Goal: Information Seeking & Learning: Check status

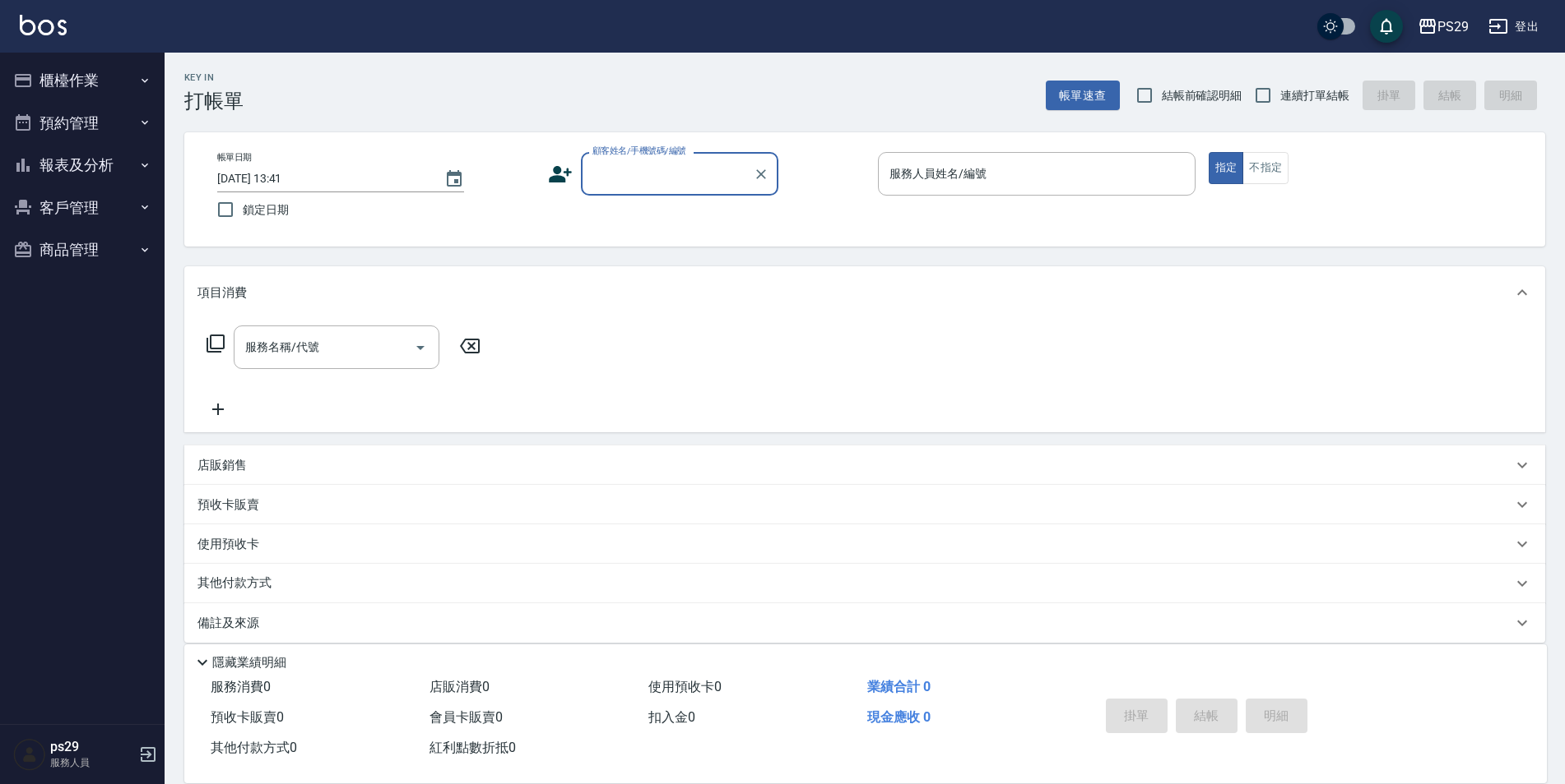
drag, startPoint x: 0, startPoint y: 0, endPoint x: 79, endPoint y: 145, distance: 165.1
click at [79, 145] on button "報表及分析" at bounding box center [83, 164] width 152 height 42
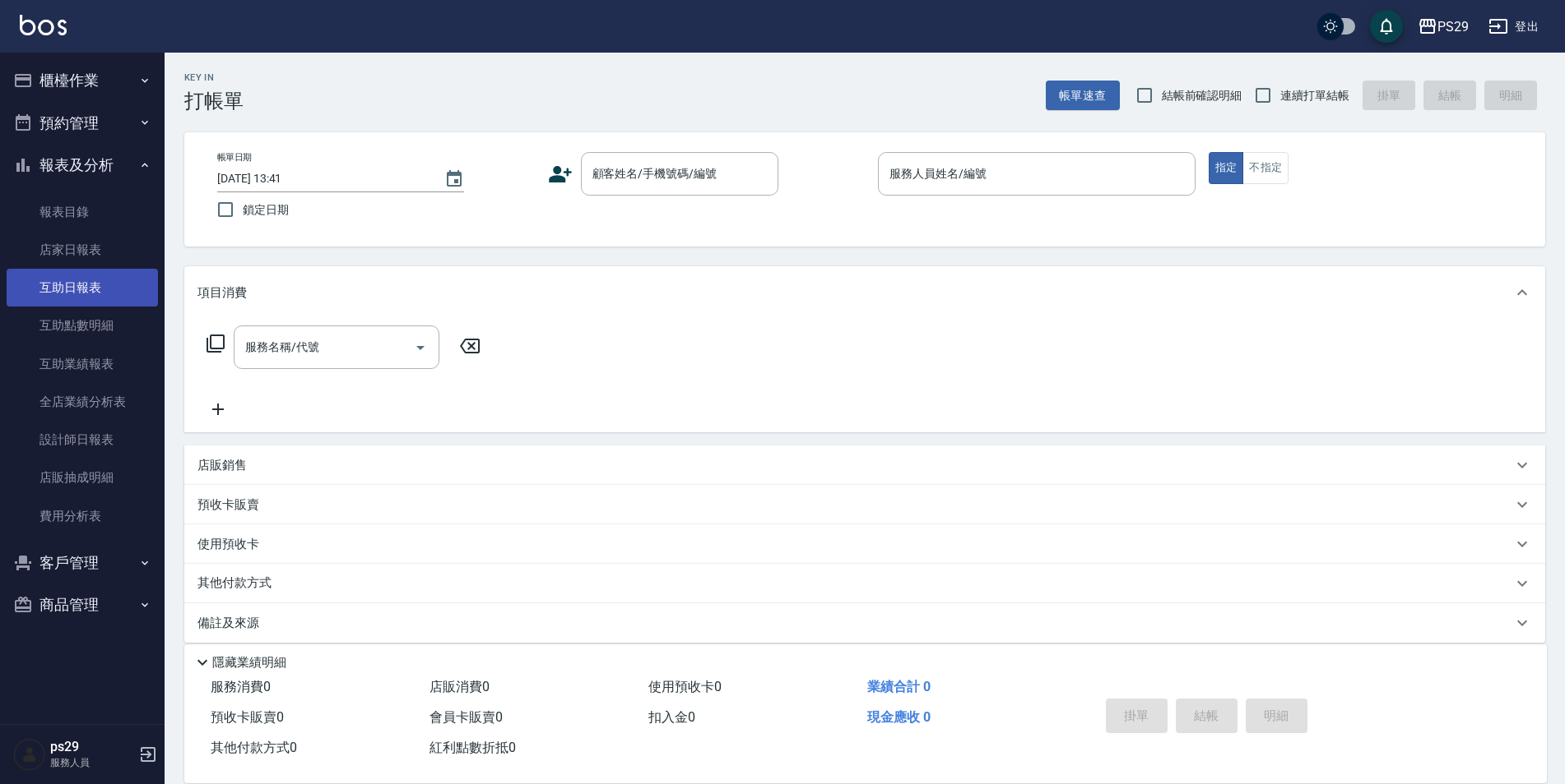
click at [93, 288] on link "互助日報表" at bounding box center [83, 287] width 152 height 37
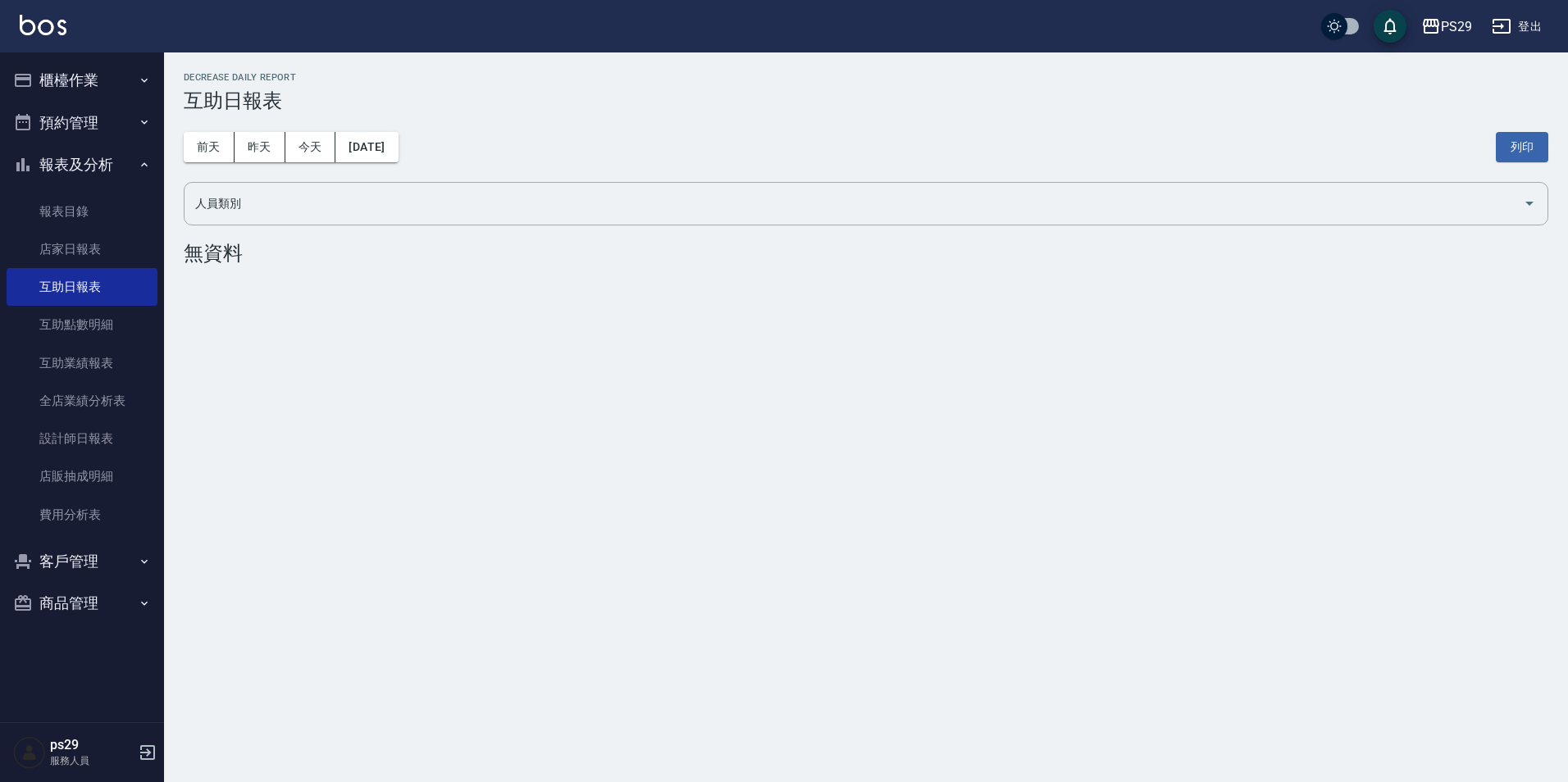
click at [349, 171] on div "[DATE] [DATE] [DATE] [DATE] 列印" at bounding box center [865, 147] width 1365 height 70
click at [368, 147] on button "[DATE]" at bounding box center [367, 147] width 63 height 30
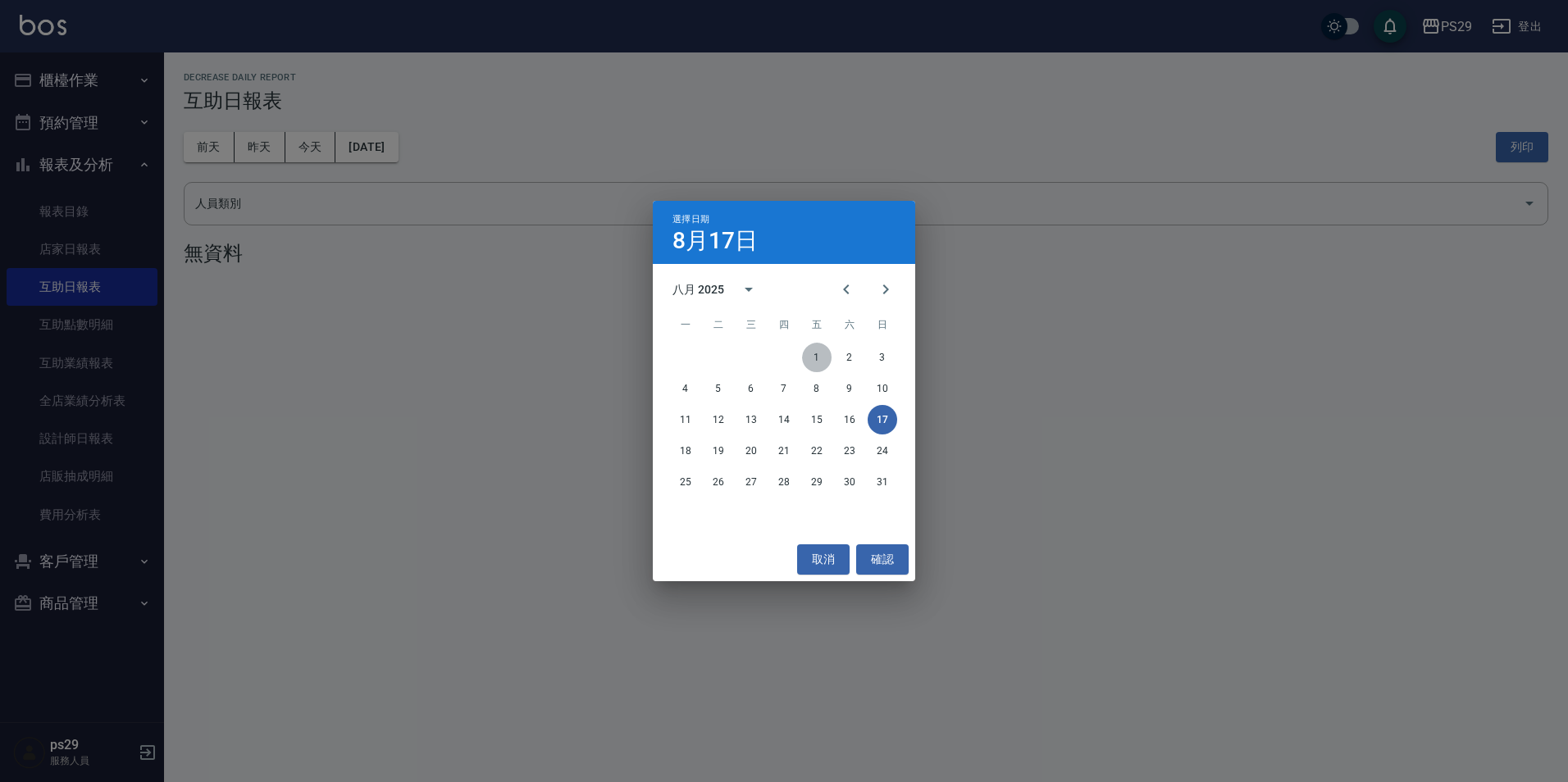
click at [825, 360] on button "1" at bounding box center [816, 357] width 29 height 29
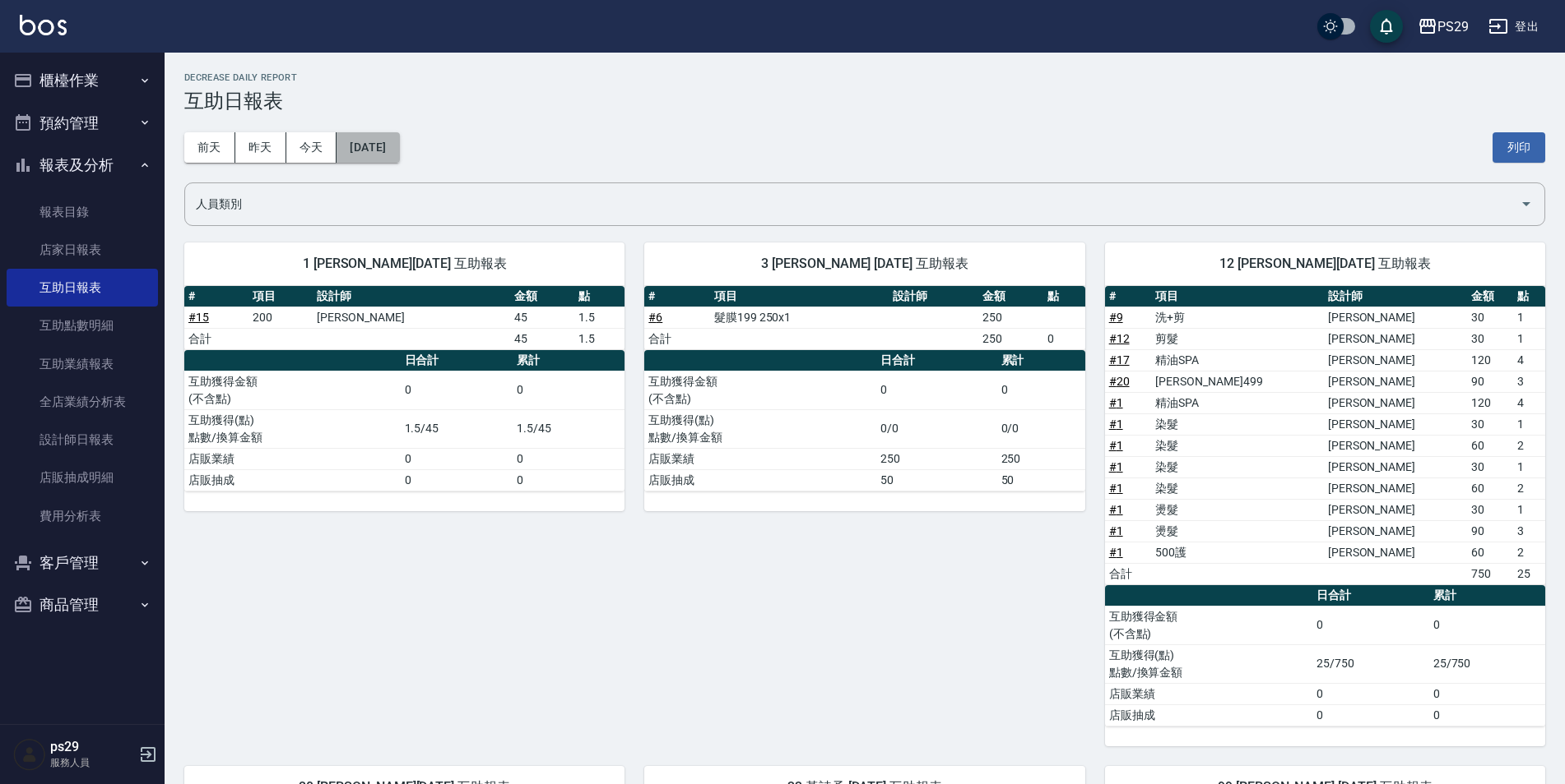
click at [399, 139] on button "[DATE]" at bounding box center [368, 148] width 63 height 30
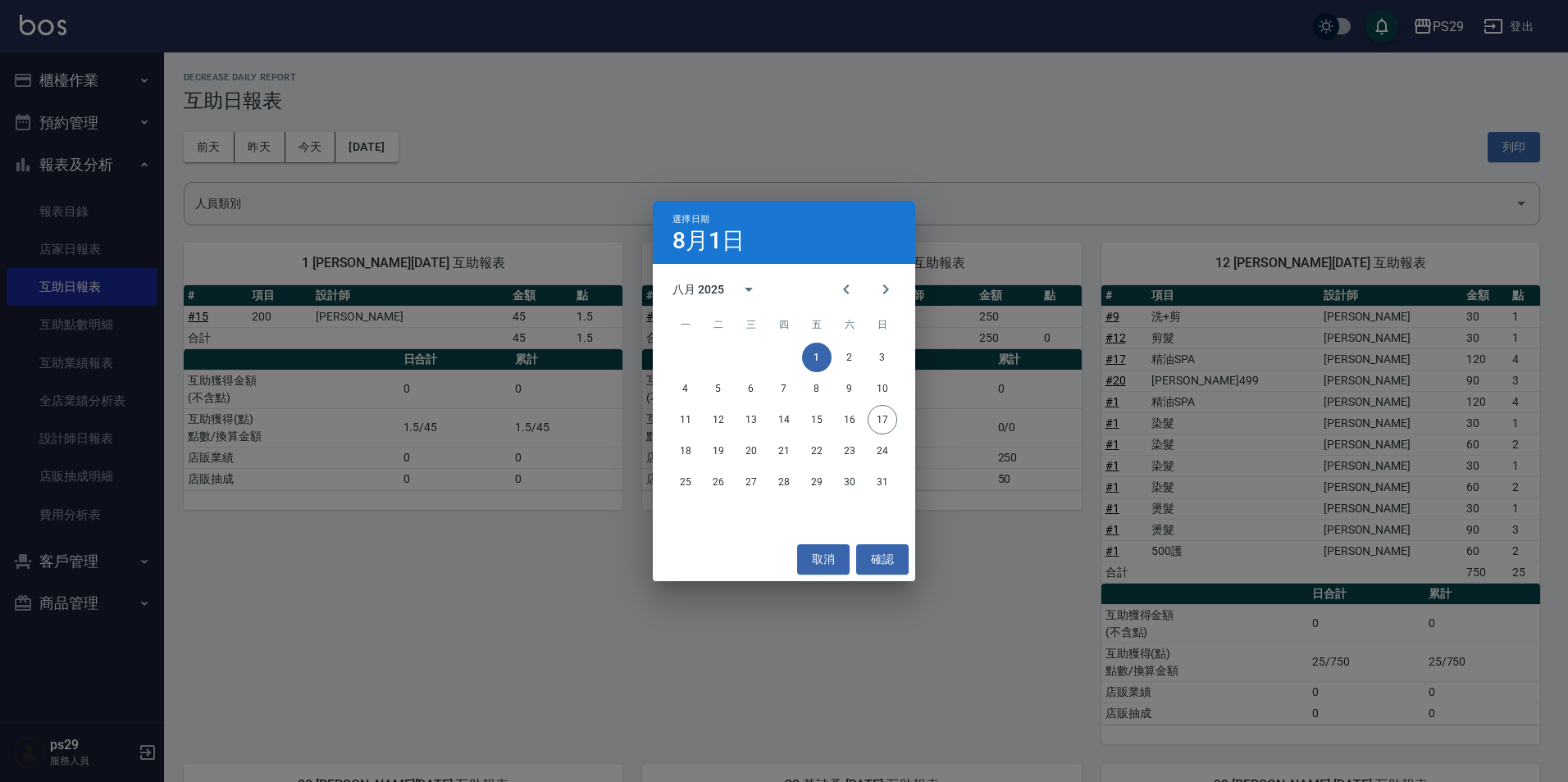
click at [864, 355] on div "1 2 3" at bounding box center [783, 357] width 262 height 29
click at [857, 359] on button "2" at bounding box center [850, 357] width 29 height 29
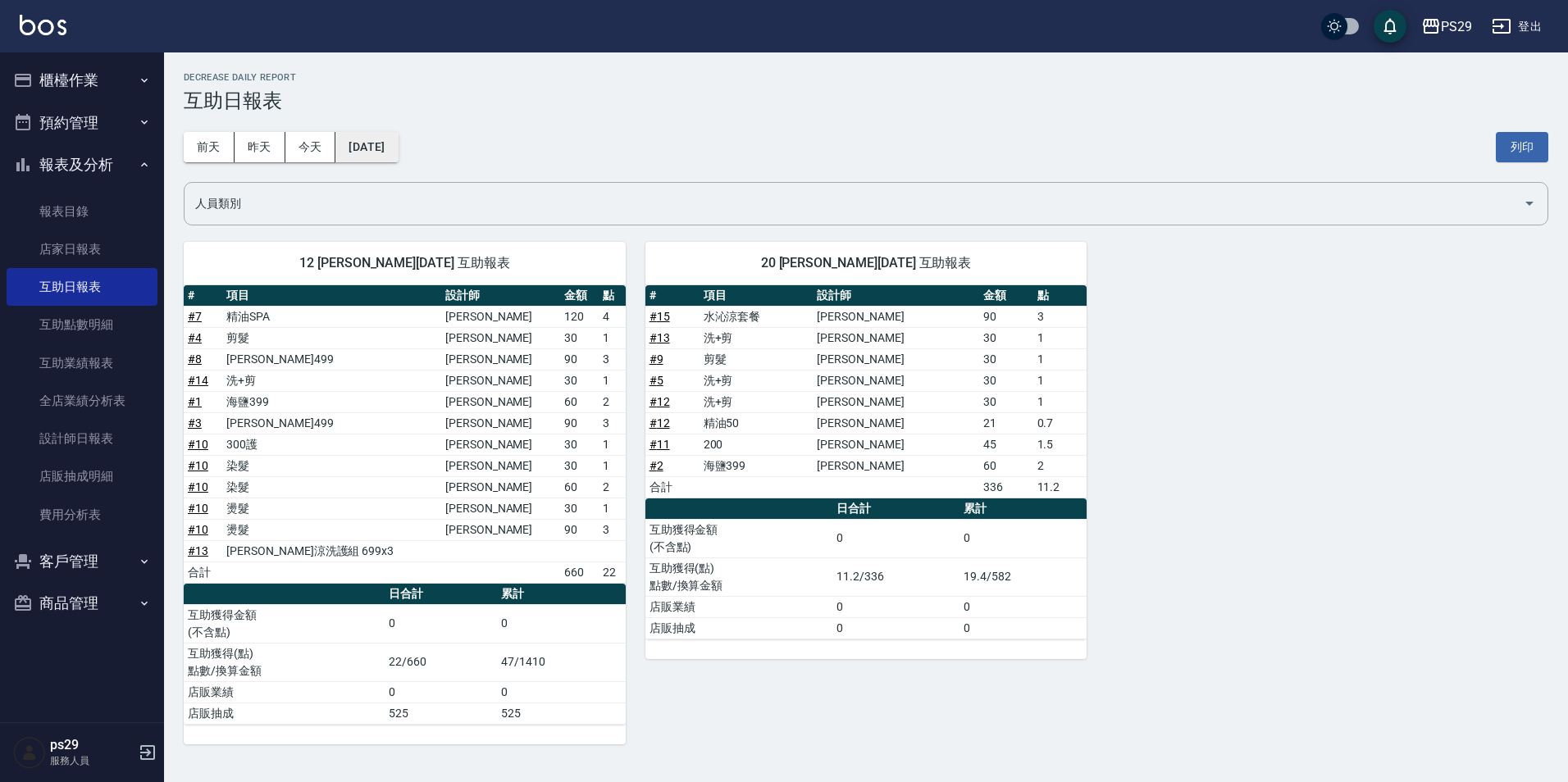
click at [387, 134] on button "[DATE]" at bounding box center [367, 147] width 63 height 30
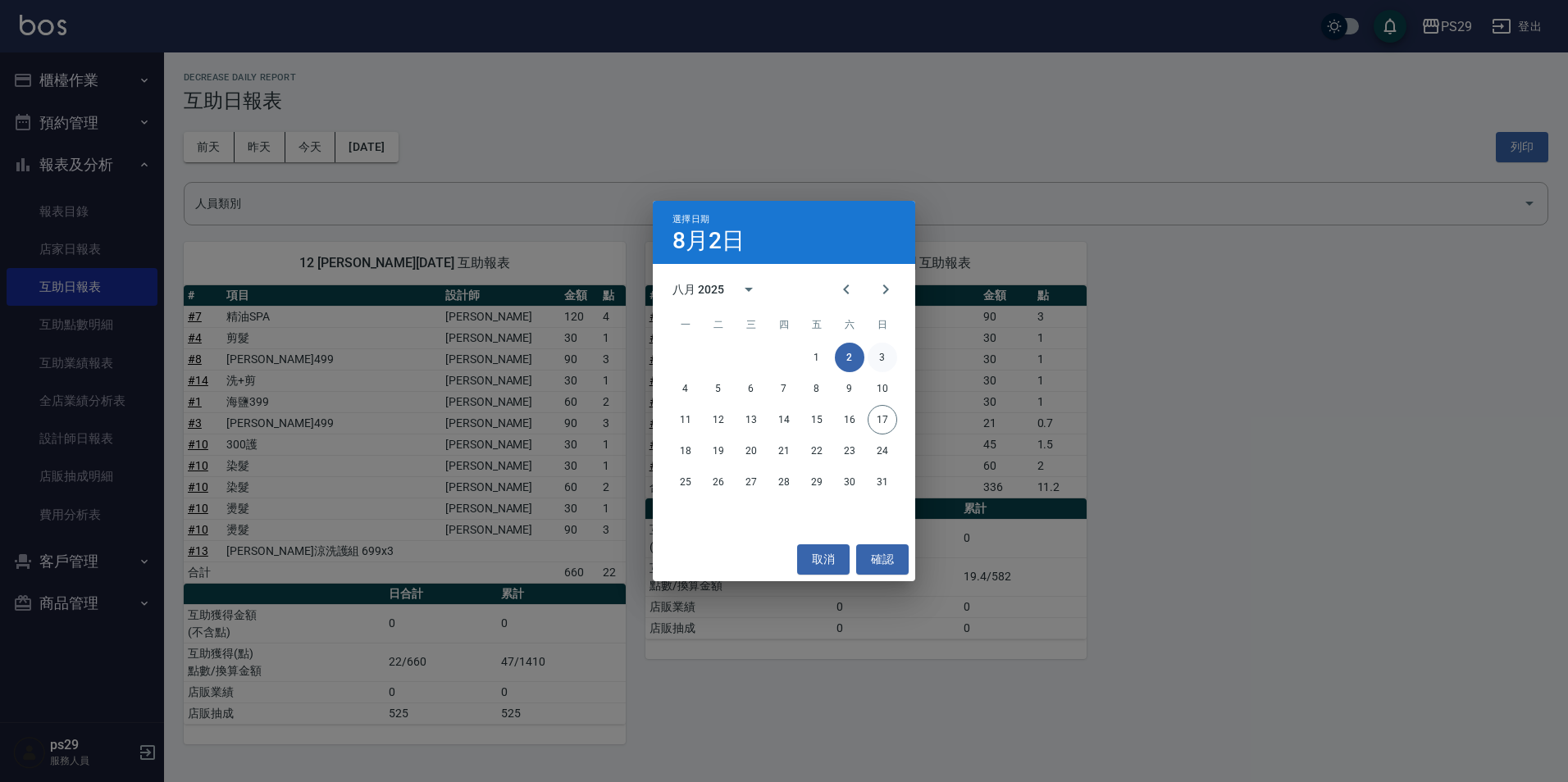
click at [876, 352] on button "3" at bounding box center [882, 357] width 29 height 29
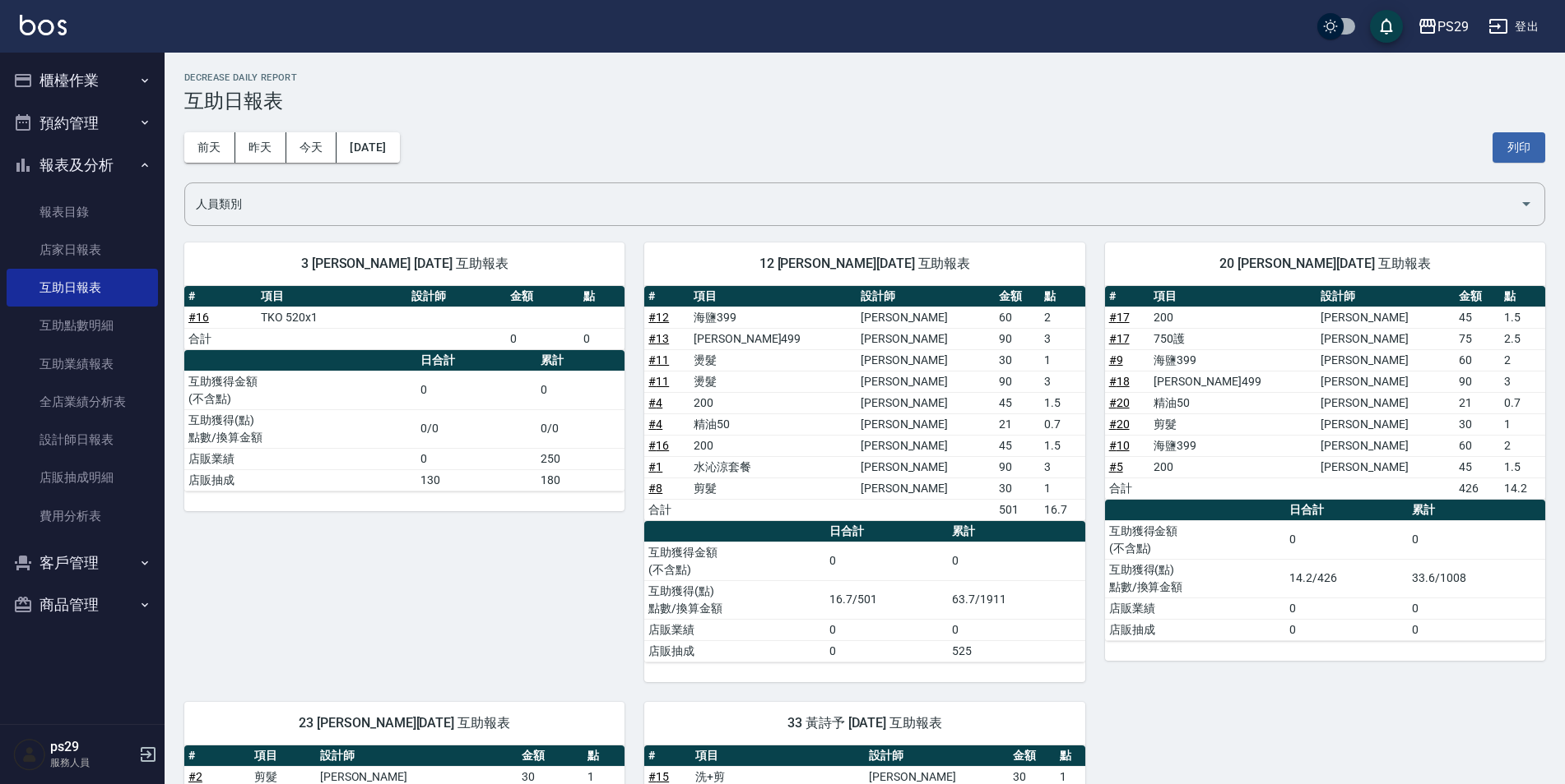
click at [421, 164] on div "[DATE] [DATE] [DATE] [DATE] 列印" at bounding box center [864, 148] width 1360 height 70
click at [399, 145] on button "[DATE]" at bounding box center [368, 148] width 63 height 30
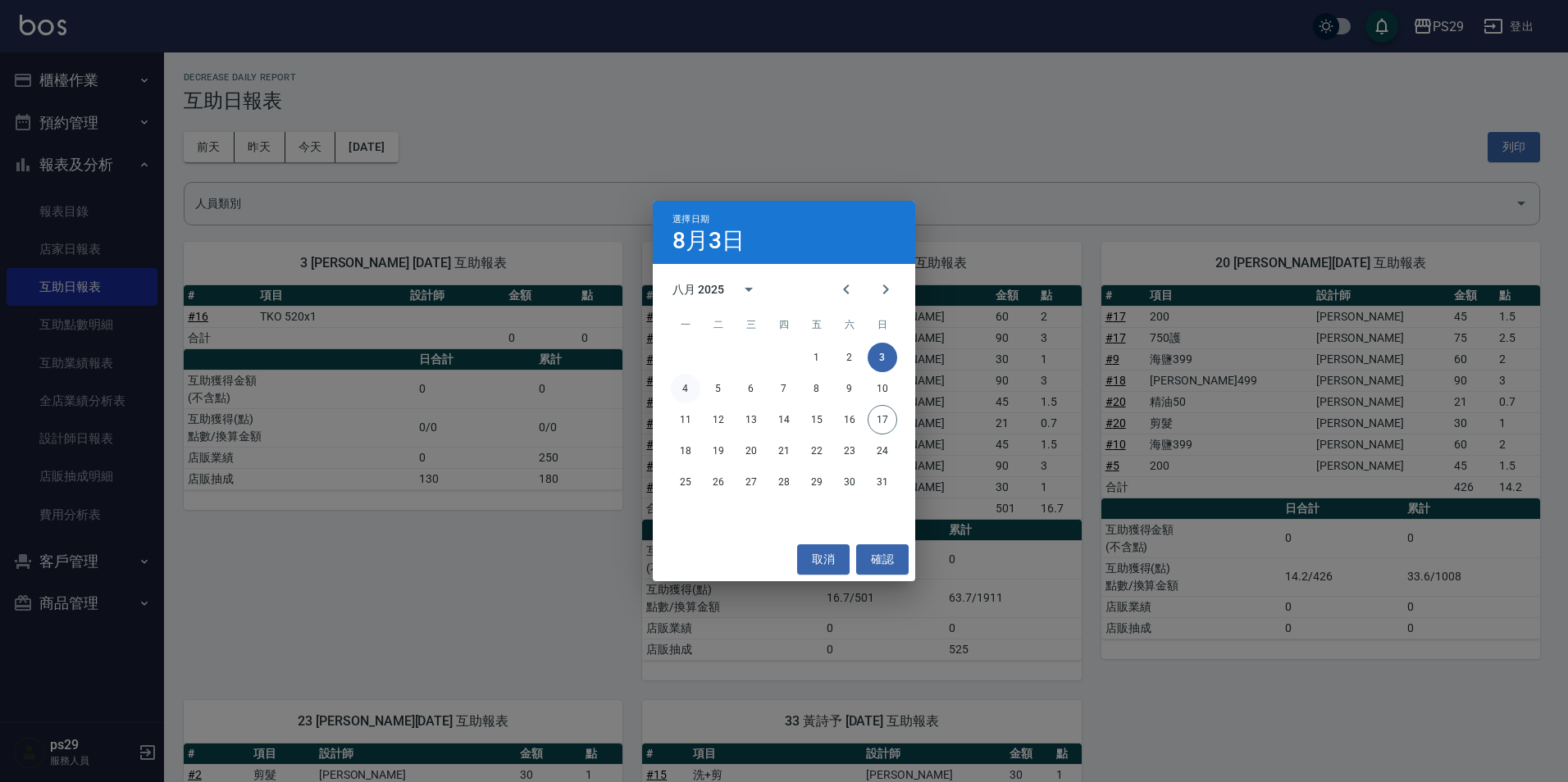
click at [673, 389] on button "4" at bounding box center [686, 389] width 29 height 29
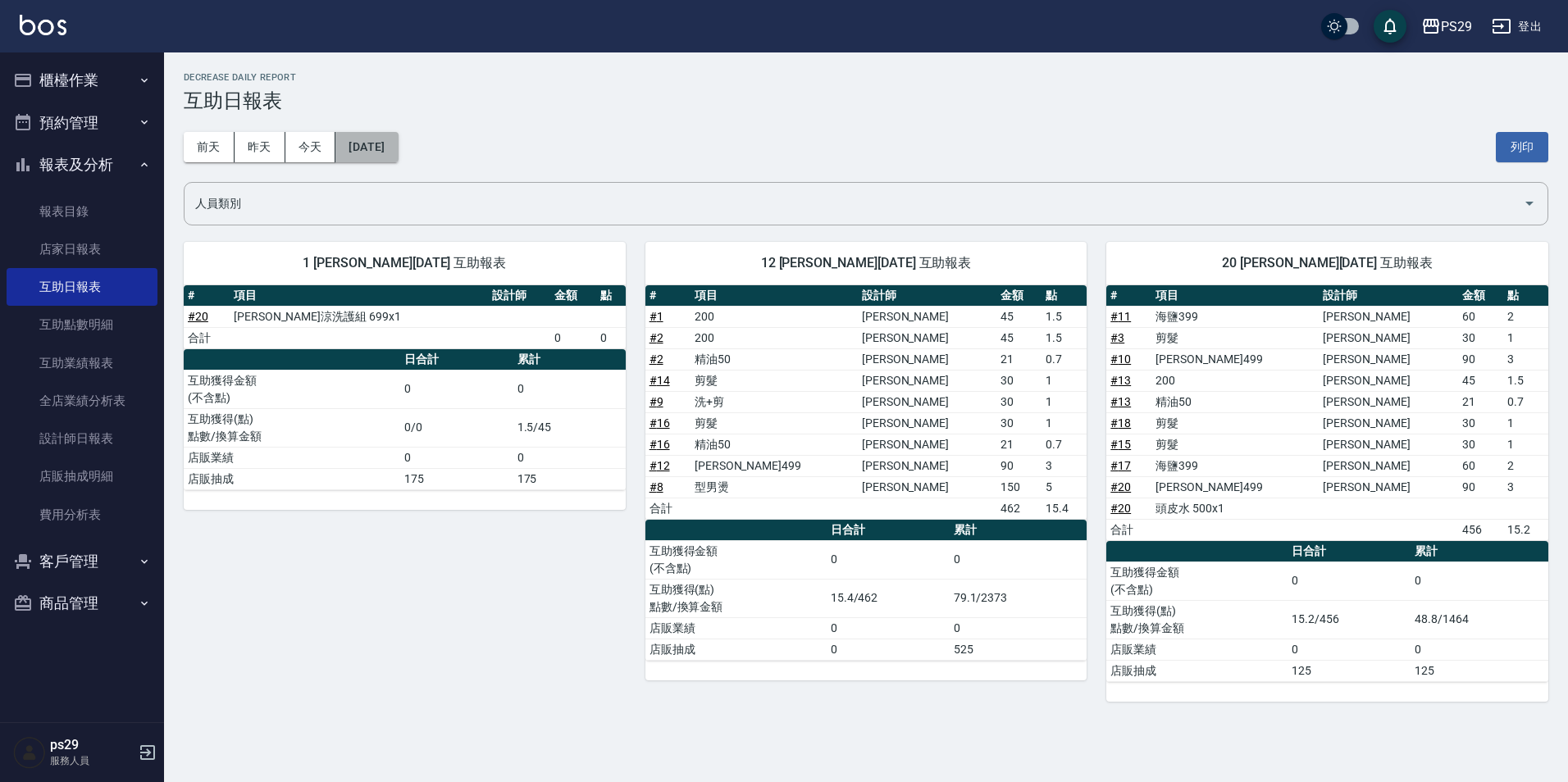
click at [348, 152] on button "[DATE]" at bounding box center [367, 147] width 63 height 30
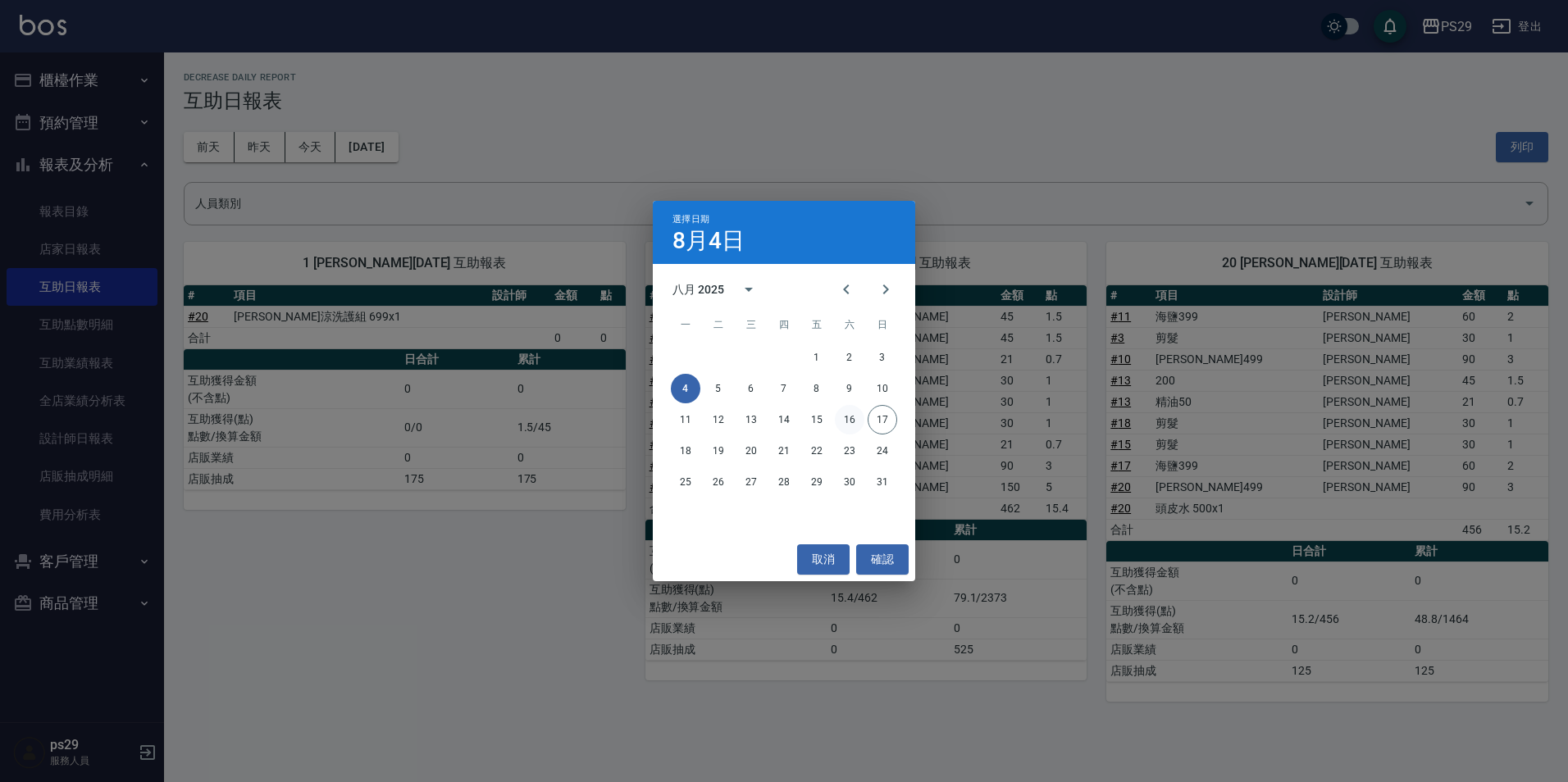
click at [856, 424] on button "16" at bounding box center [850, 420] width 29 height 29
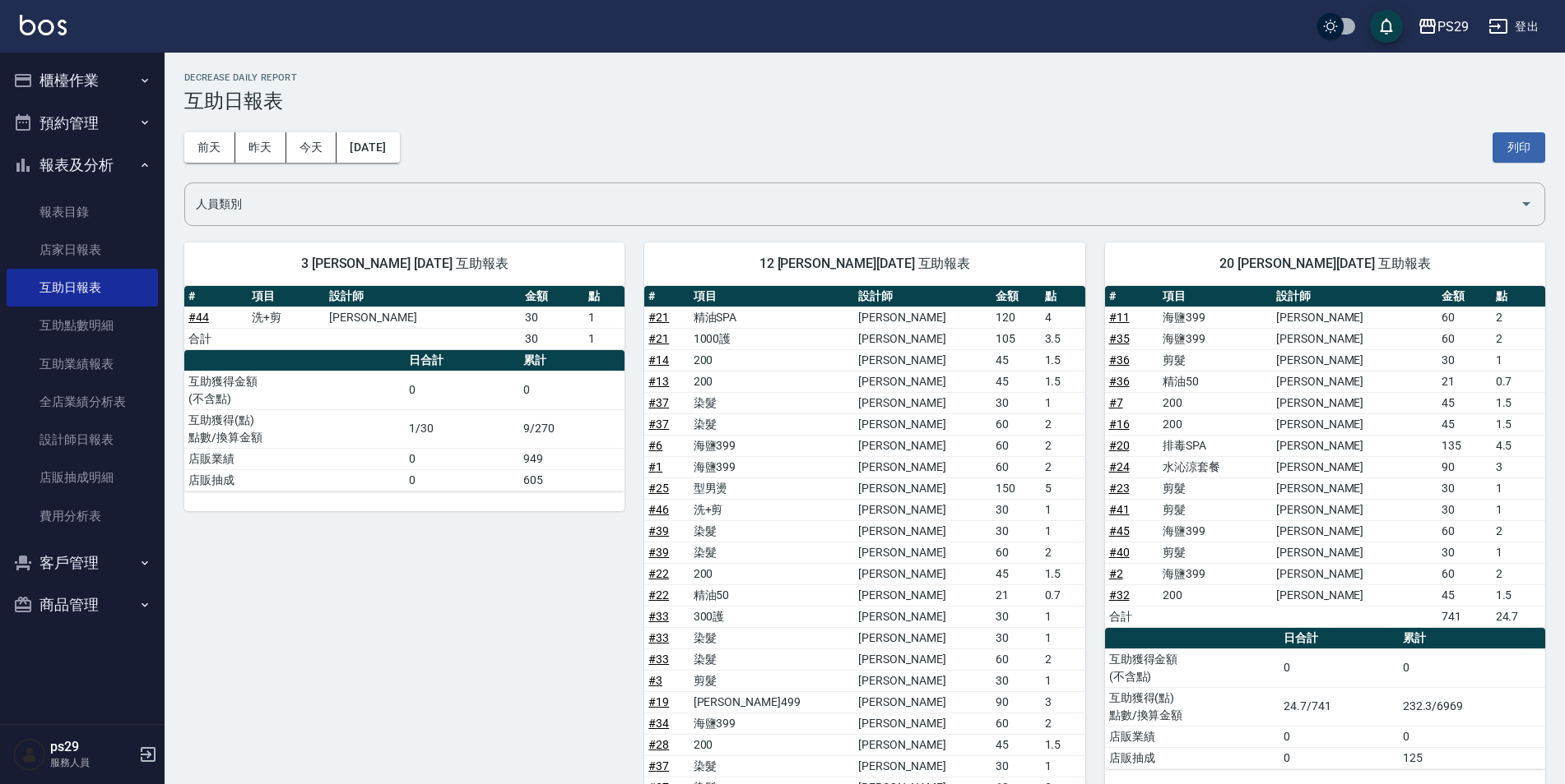
click at [73, 70] on button "櫃檯作業" at bounding box center [83, 80] width 152 height 42
